Goal: Task Accomplishment & Management: Use online tool/utility

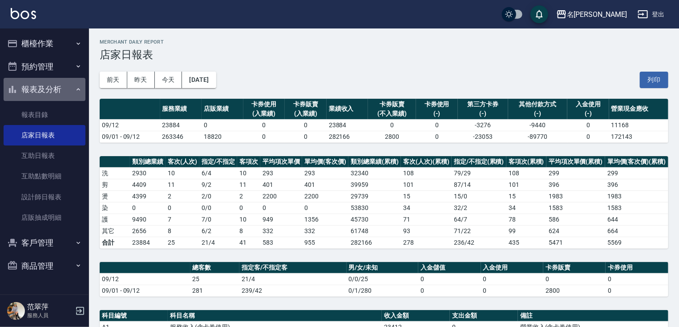
click at [63, 88] on button "報表及分析" at bounding box center [45, 89] width 82 height 23
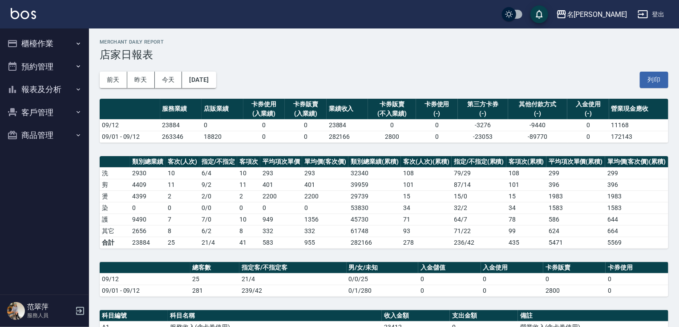
click at [653, 14] on button "登出" at bounding box center [651, 14] width 34 height 16
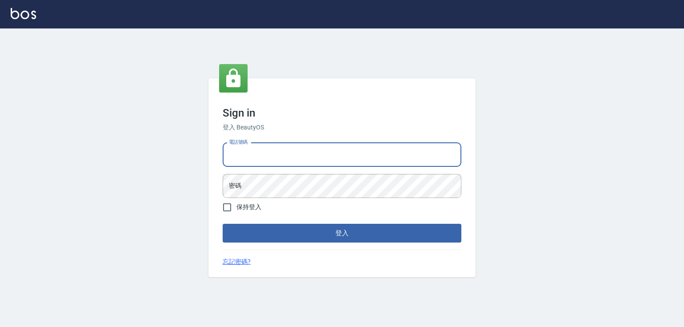
click at [258, 158] on input "電話號碼" at bounding box center [342, 155] width 239 height 24
type input "0952331713"
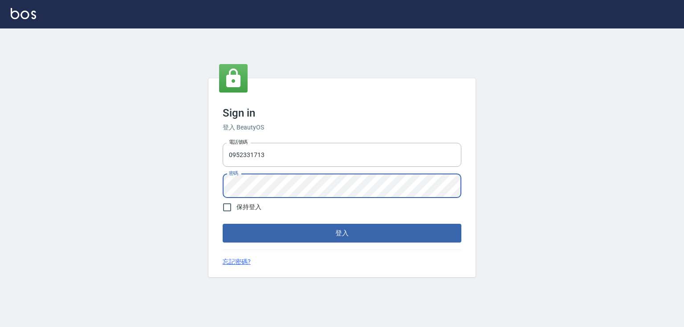
click at [253, 209] on span "保持登入" at bounding box center [248, 207] width 25 height 9
click at [236, 209] on input "保持登入" at bounding box center [227, 207] width 19 height 19
checkbox input "true"
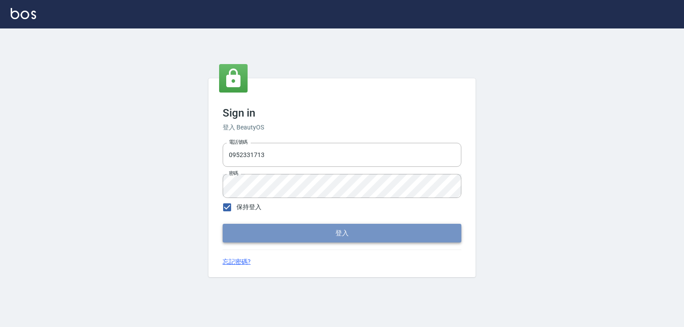
click at [318, 240] on button "登入" at bounding box center [342, 233] width 239 height 19
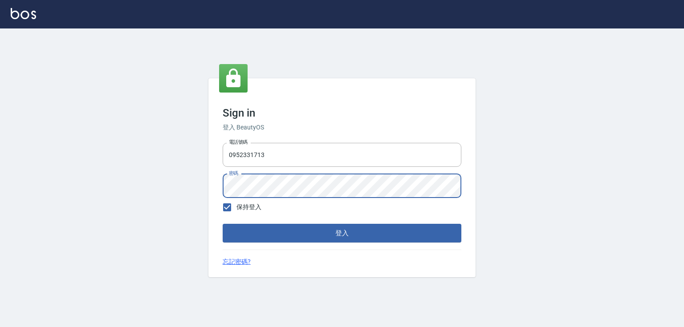
click at [112, 185] on div "Sign in 登入 BeautyOS 電話號碼 0952331713 電話號碼 密碼 密碼 保持登入 登入 忘記密碼?" at bounding box center [342, 177] width 684 height 299
click at [379, 229] on button "登入" at bounding box center [342, 233] width 239 height 19
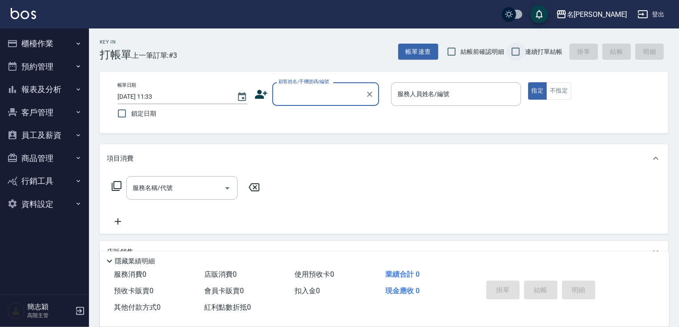
click at [514, 51] on input "連續打單結帳" at bounding box center [516, 51] width 19 height 19
checkbox input "true"
click at [608, 16] on div "名留中和" at bounding box center [597, 14] width 60 height 11
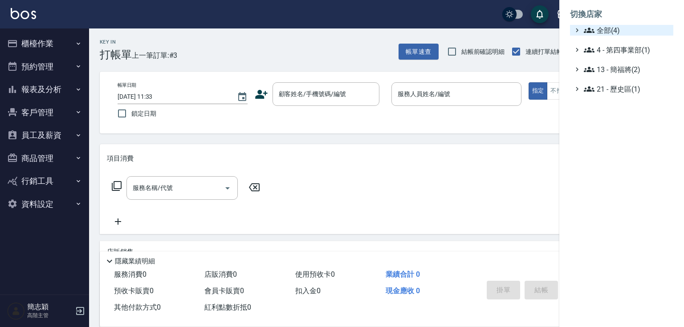
click at [609, 28] on span "全部(4)" at bounding box center [627, 30] width 86 height 11
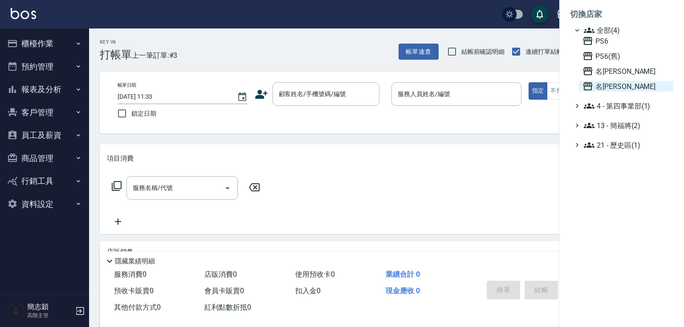
click at [608, 84] on span "名[PERSON_NAME]" at bounding box center [625, 86] width 87 height 11
